Goal: Task Accomplishment & Management: Use online tool/utility

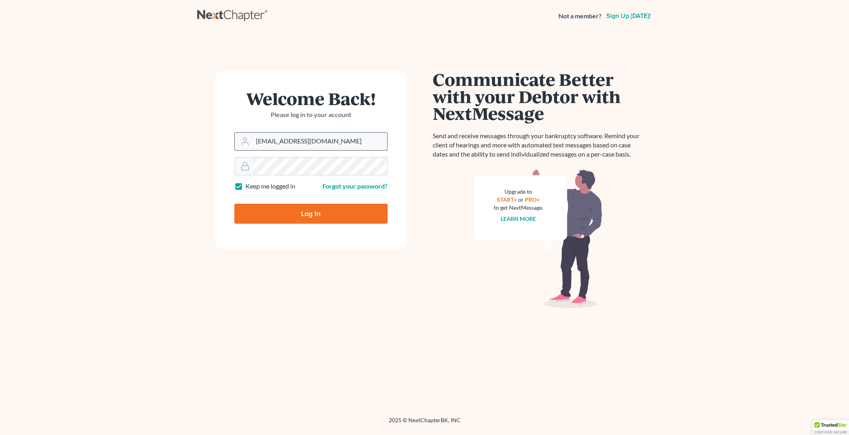
click at [342, 143] on input "jclements@kelleyclements.com" at bounding box center [320, 142] width 135 height 18
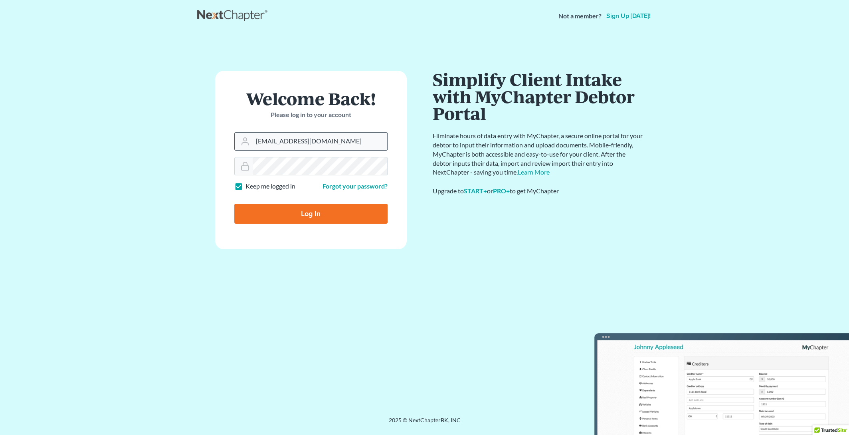
type input "[EMAIL_ADDRESS][DOMAIN_NAME]"
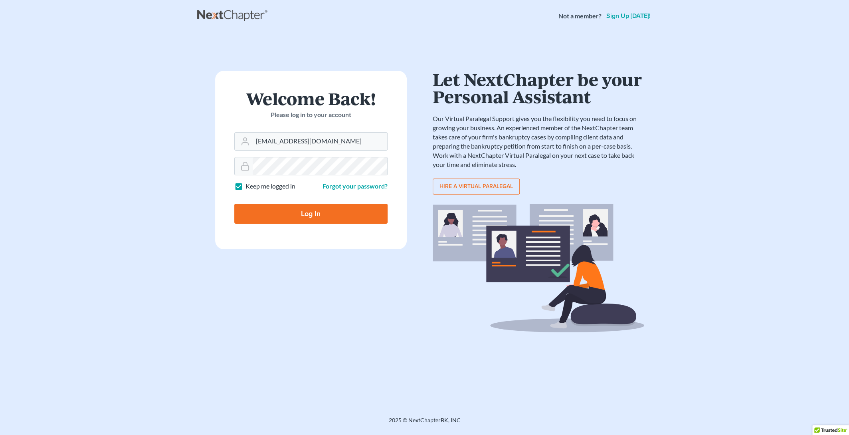
click at [258, 208] on input "Log In" at bounding box center [310, 214] width 153 height 20
type input "Thinking..."
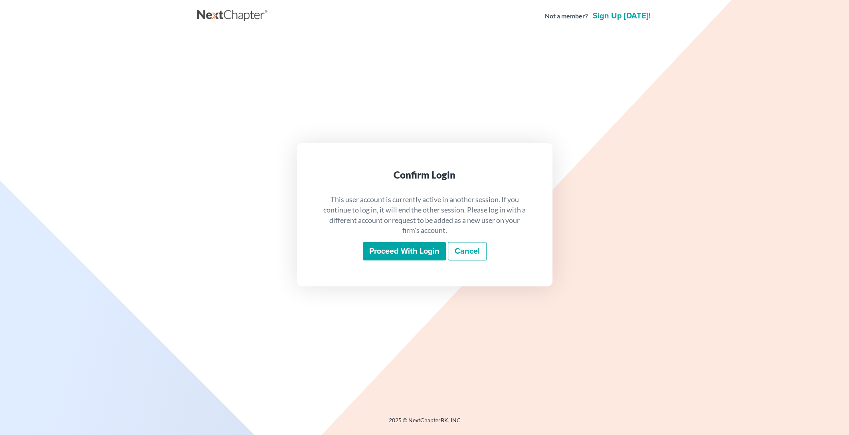
click at [409, 248] on input "Proceed with login" at bounding box center [404, 251] width 83 height 18
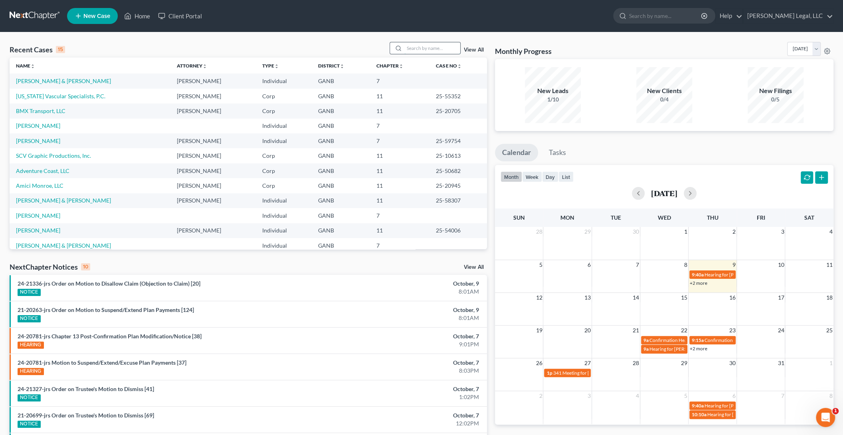
click at [422, 50] on input "search" at bounding box center [432, 48] width 56 height 12
type input "[PERSON_NAME]"
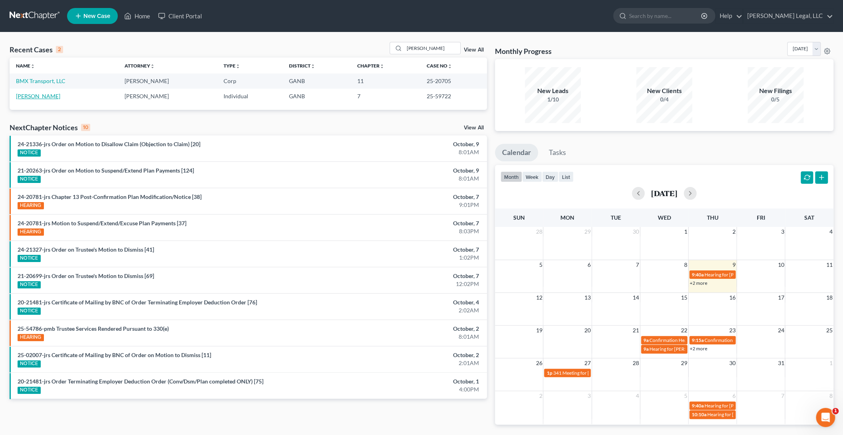
click at [30, 93] on link "Tran, Bao" at bounding box center [38, 96] width 44 height 7
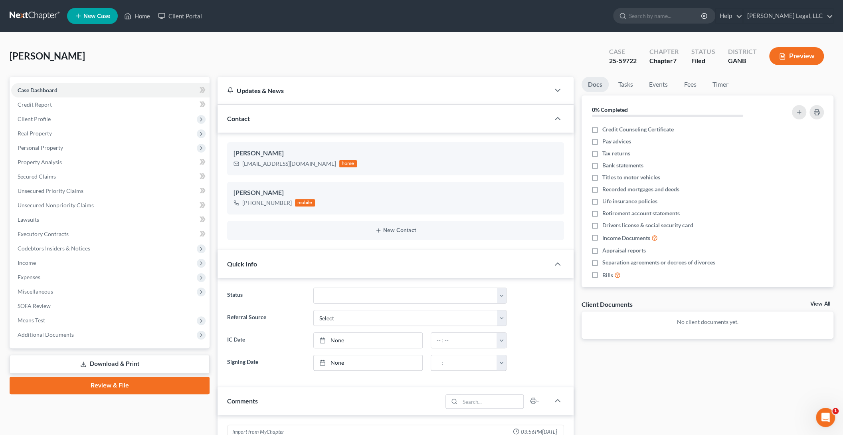
scroll to position [138, 0]
